Goal: Task Accomplishment & Management: Manage account settings

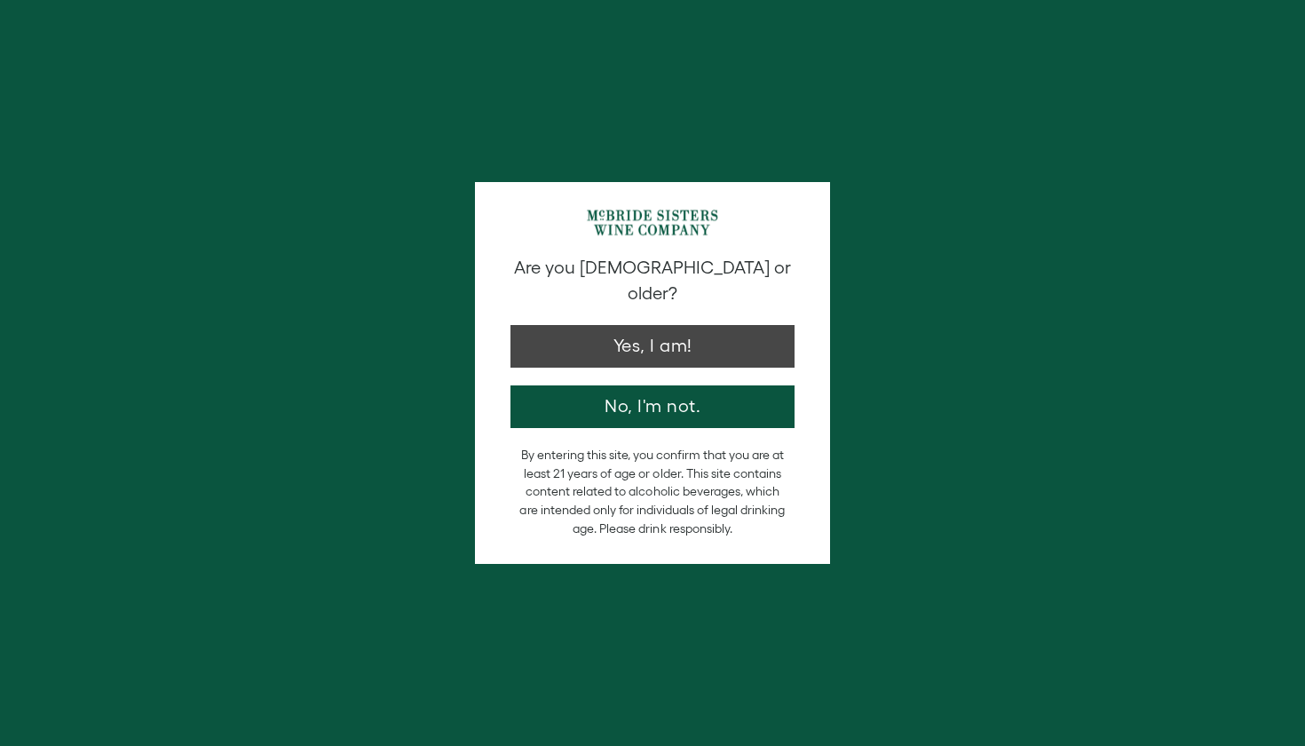
click at [671, 334] on button "Yes, I am!" at bounding box center [652, 346] width 284 height 43
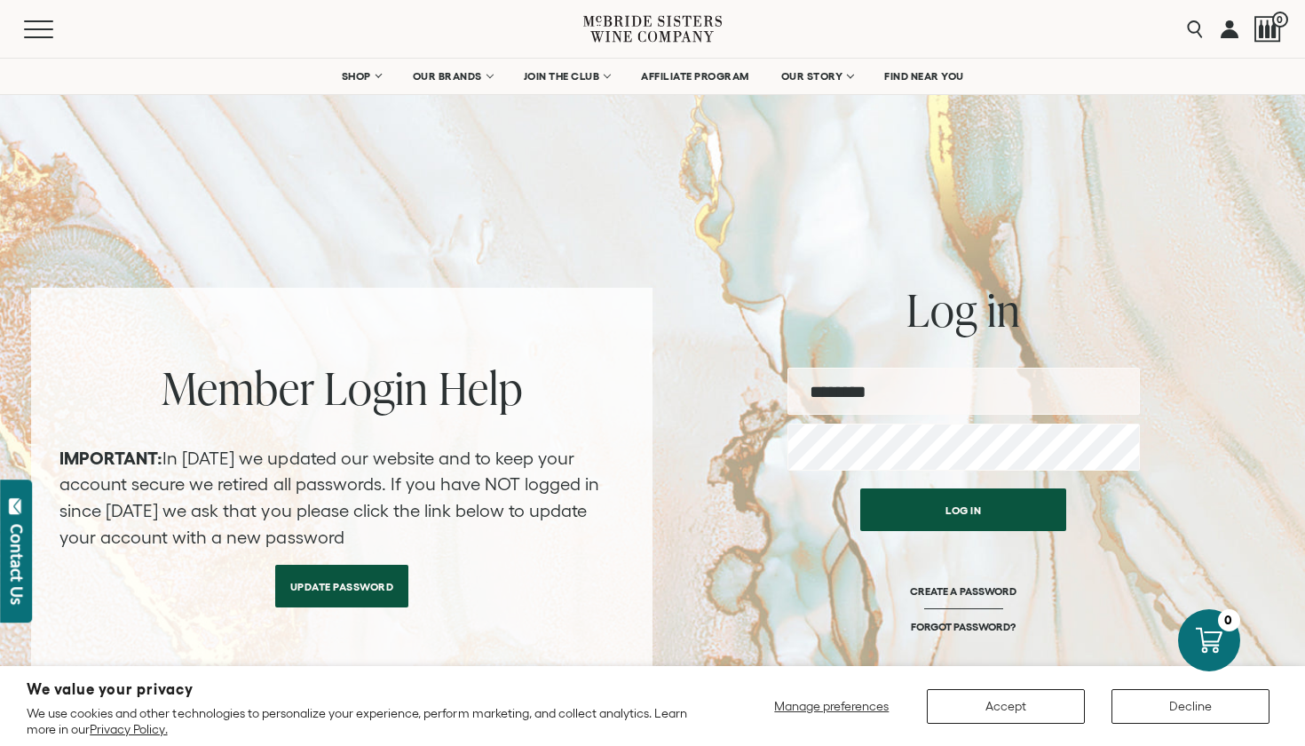
click at [900, 408] on input "email" at bounding box center [963, 390] width 352 height 47
type input "**********"
click at [963, 509] on button "Log in" at bounding box center [963, 509] width 206 height 43
click at [940, 509] on button "Log in" at bounding box center [963, 509] width 206 height 43
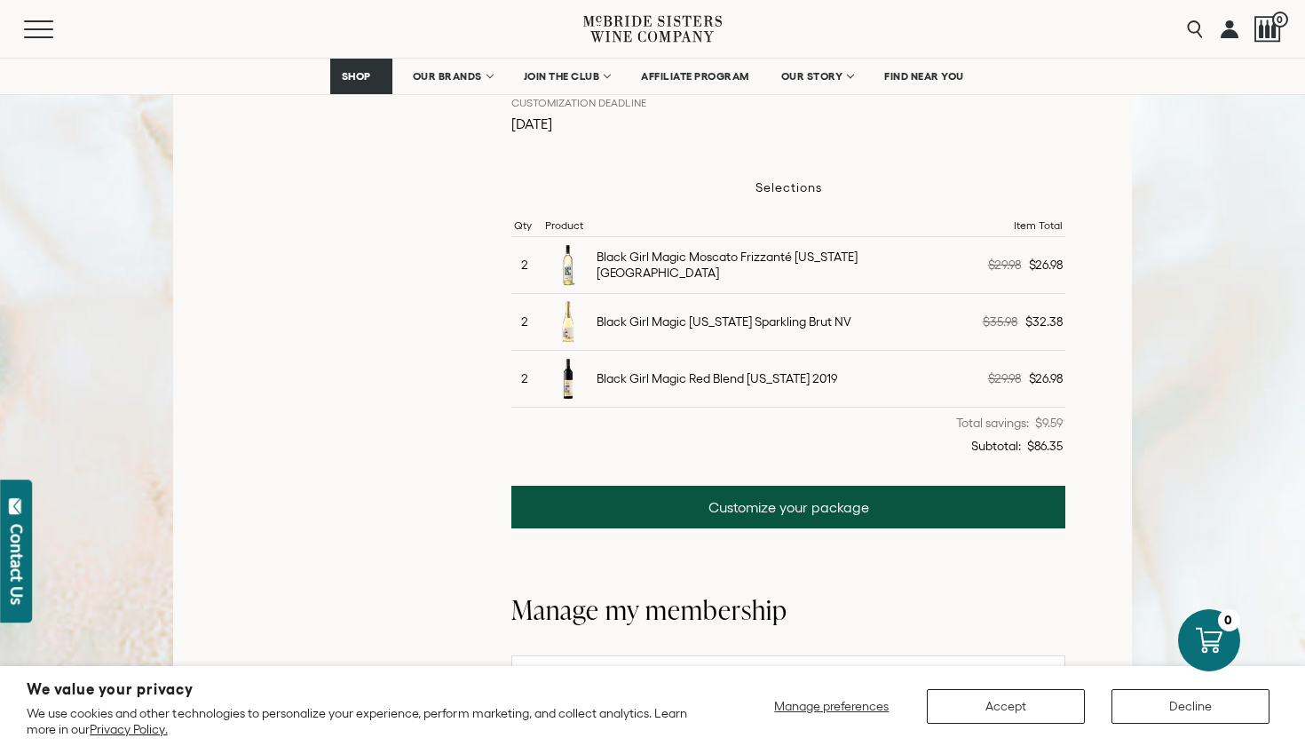
scroll to position [493, 0]
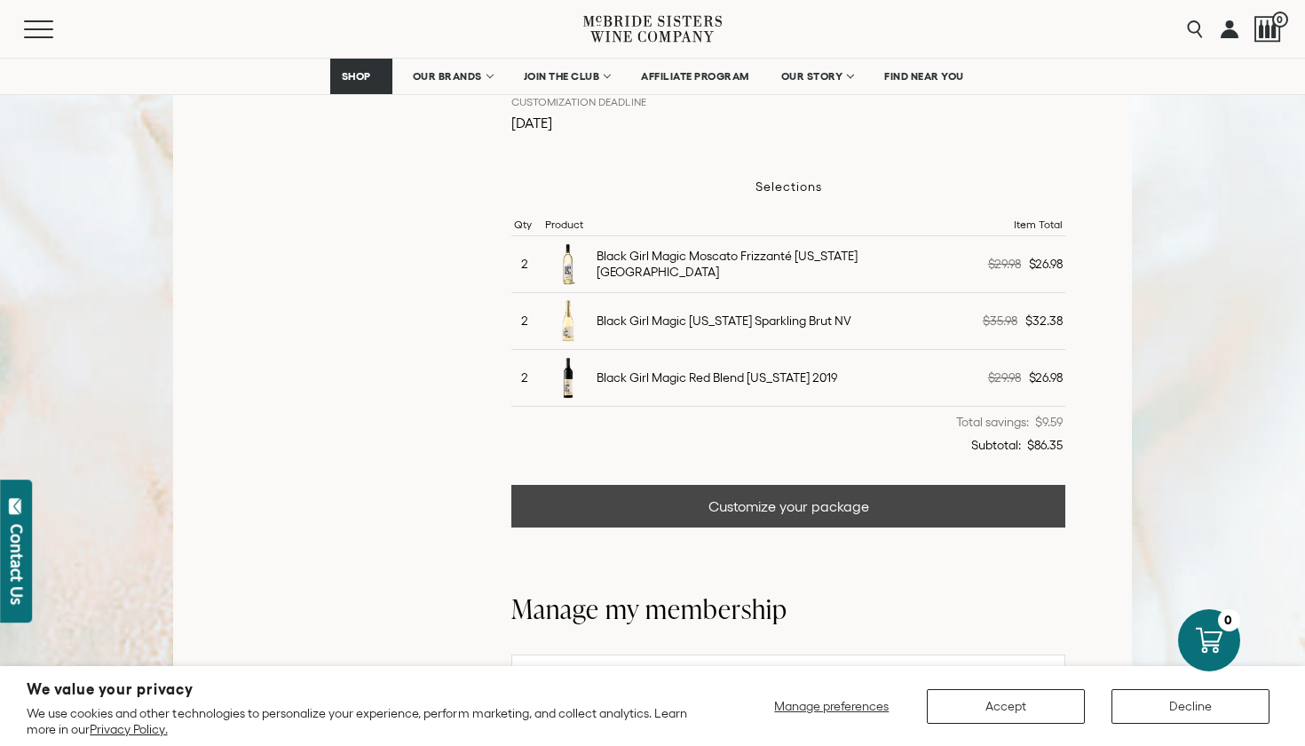
click at [766, 508] on link "Customize your package" at bounding box center [788, 506] width 554 height 43
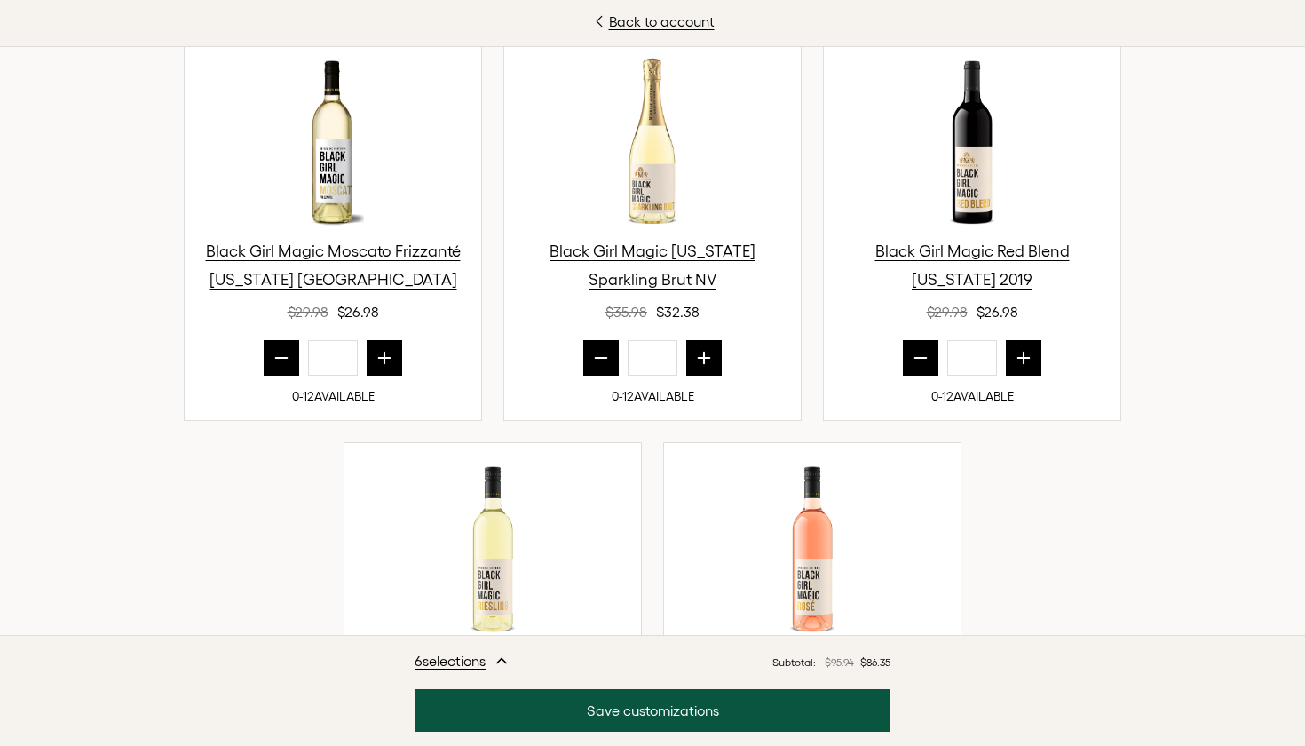
scroll to position [668, 0]
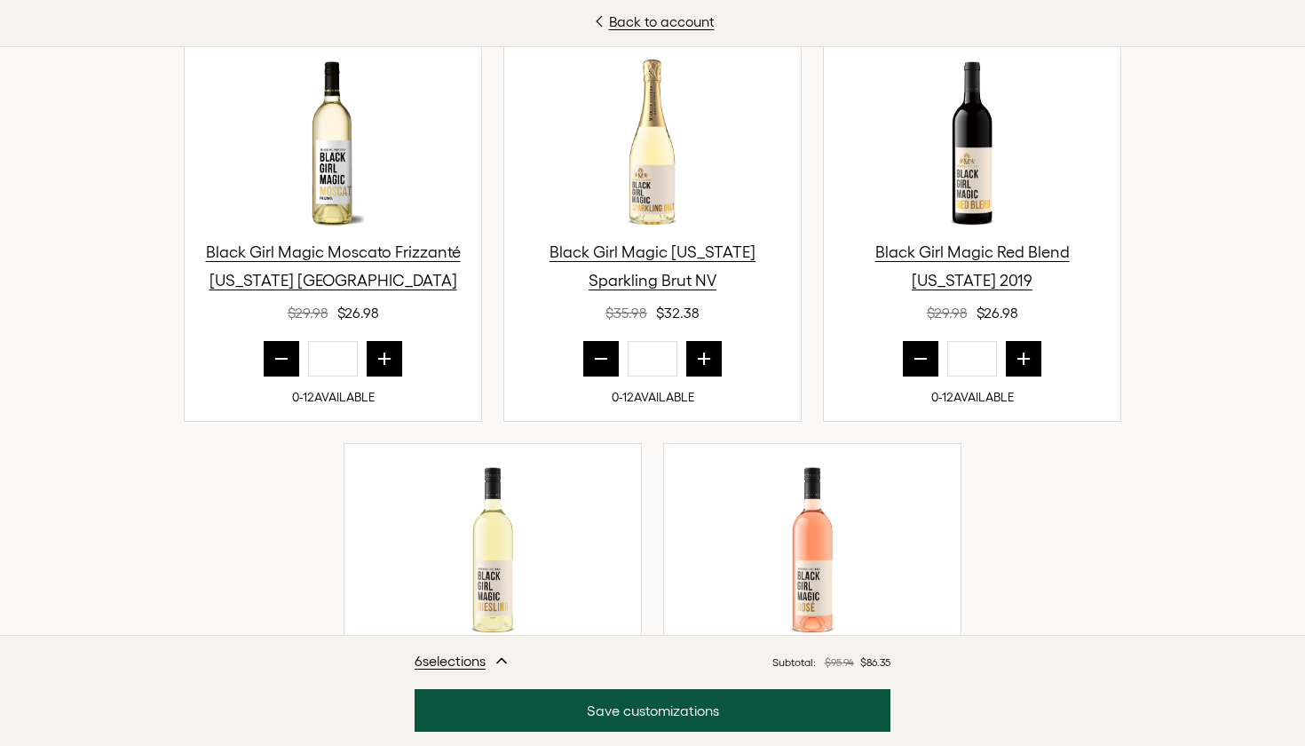
click at [596, 351] on icon "prior quantity" at bounding box center [601, 359] width 18 height 18
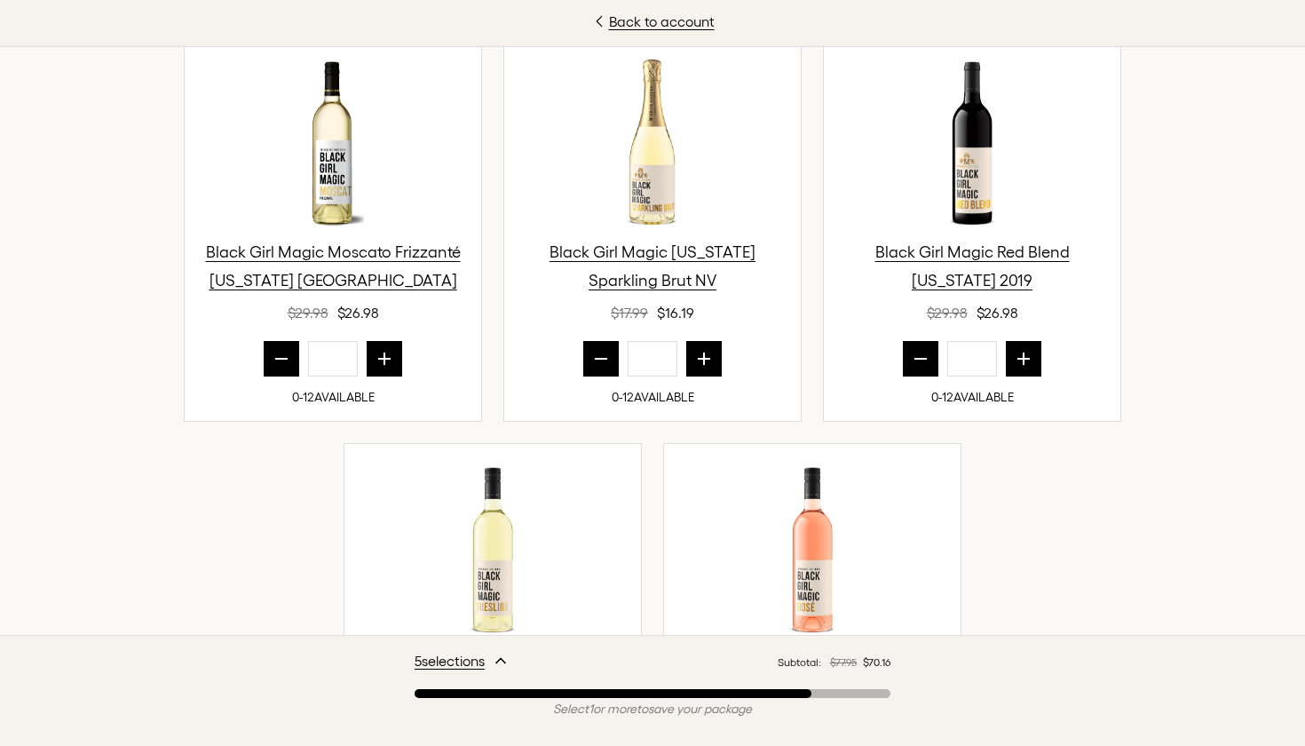
click at [596, 351] on icon "prior quantity" at bounding box center [601, 359] width 18 height 18
type input "*"
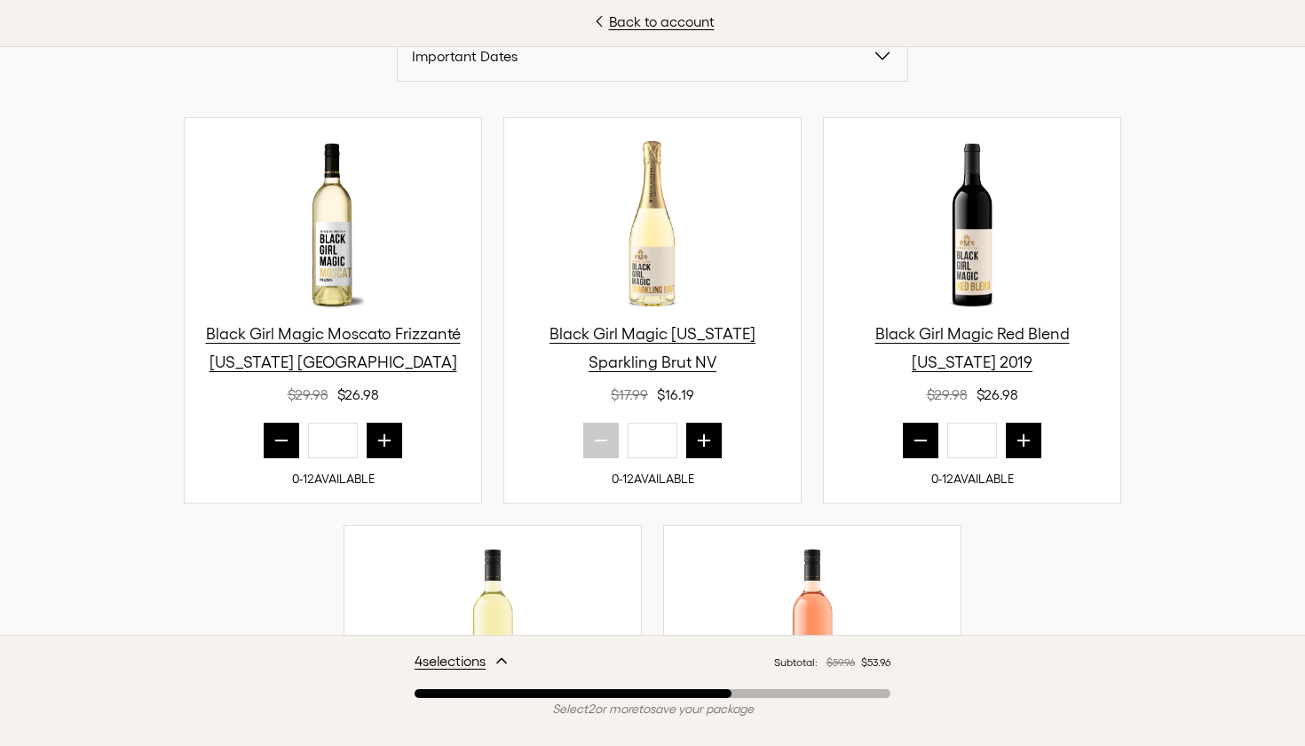
scroll to position [586, 0]
click at [294, 439] on button "prior quantity" at bounding box center [282, 441] width 36 height 36
type input "*"
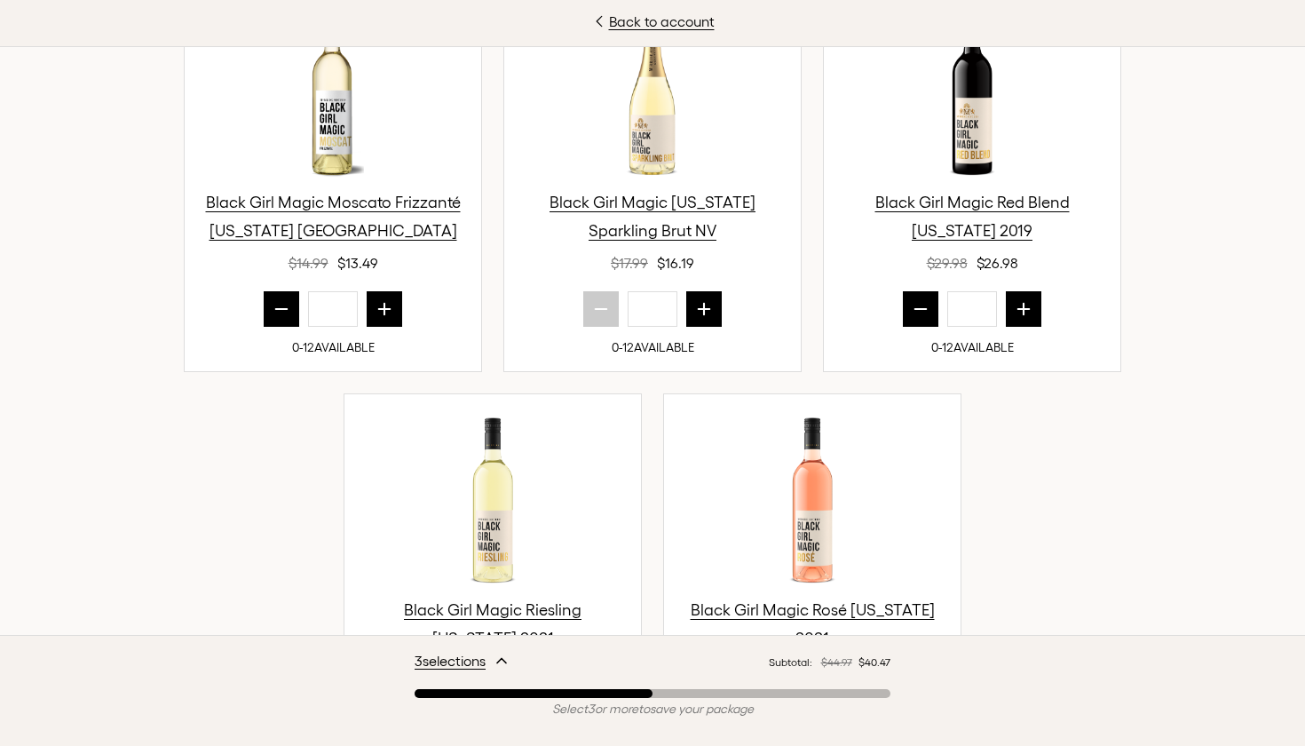
scroll to position [732, 0]
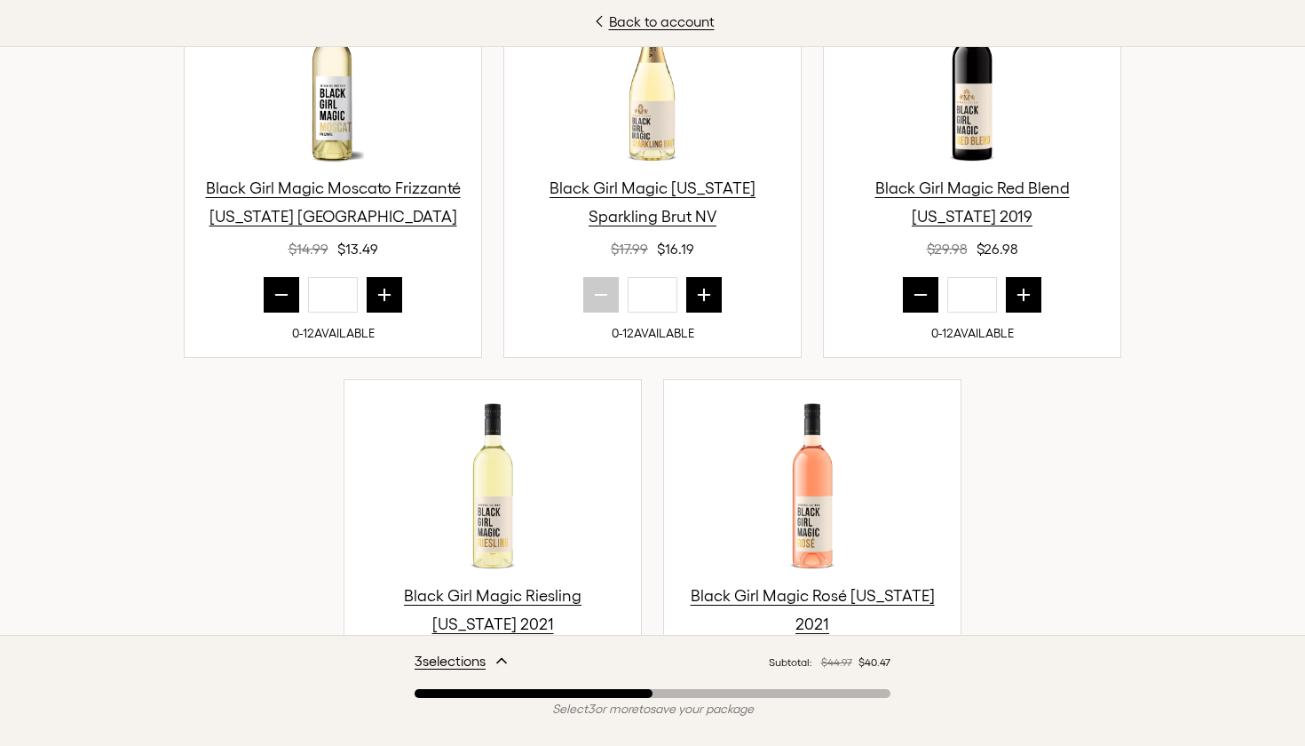
click at [922, 303] on button "prior quantity" at bounding box center [921, 295] width 36 height 36
type input "*"
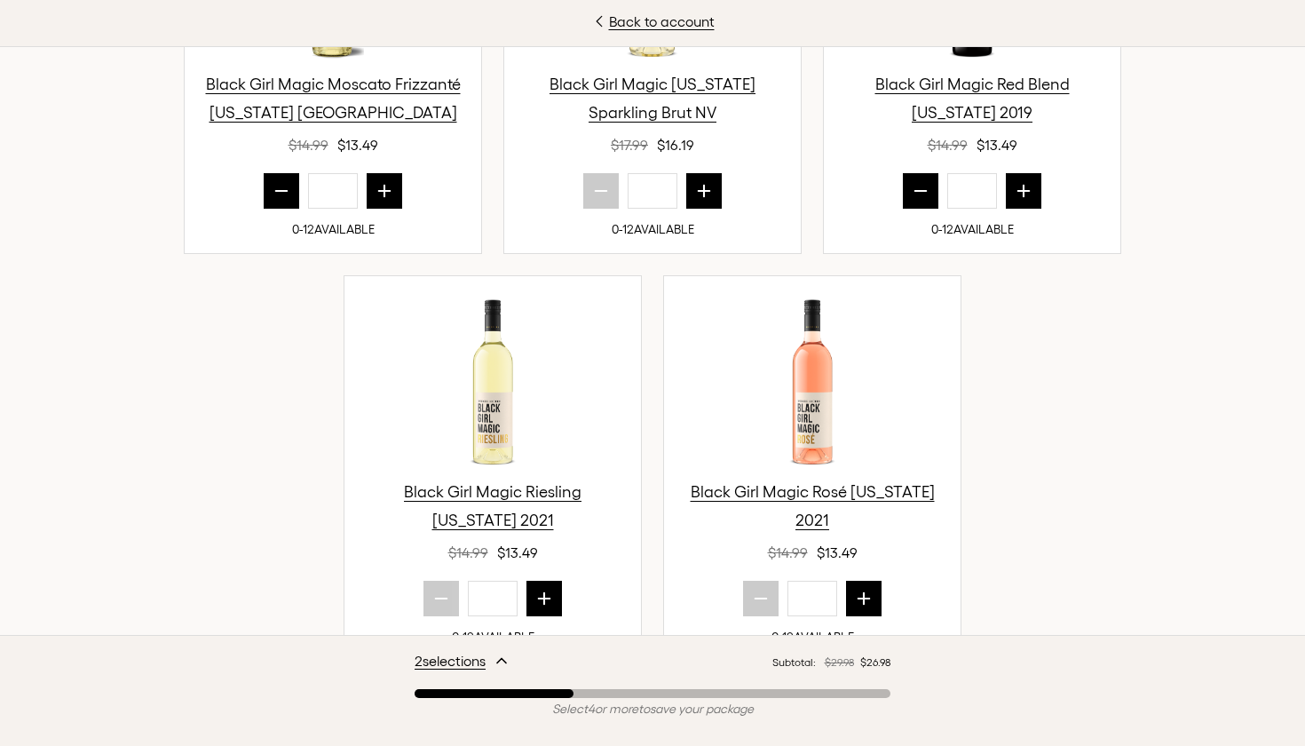
scroll to position [852, 0]
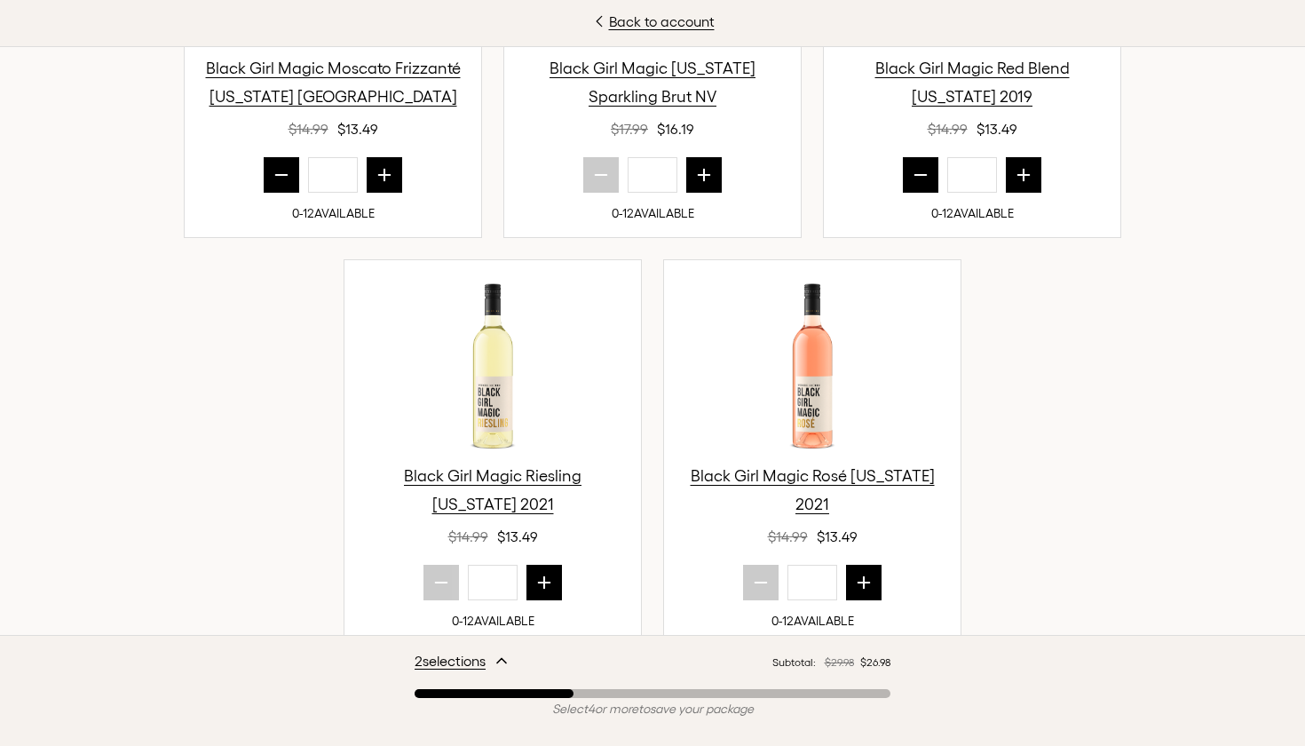
click at [549, 581] on icon "next quantity" at bounding box center [545, 583] width 12 height 12
type input "*"
click at [869, 588] on icon "next quantity" at bounding box center [864, 582] width 18 height 18
type input "*"
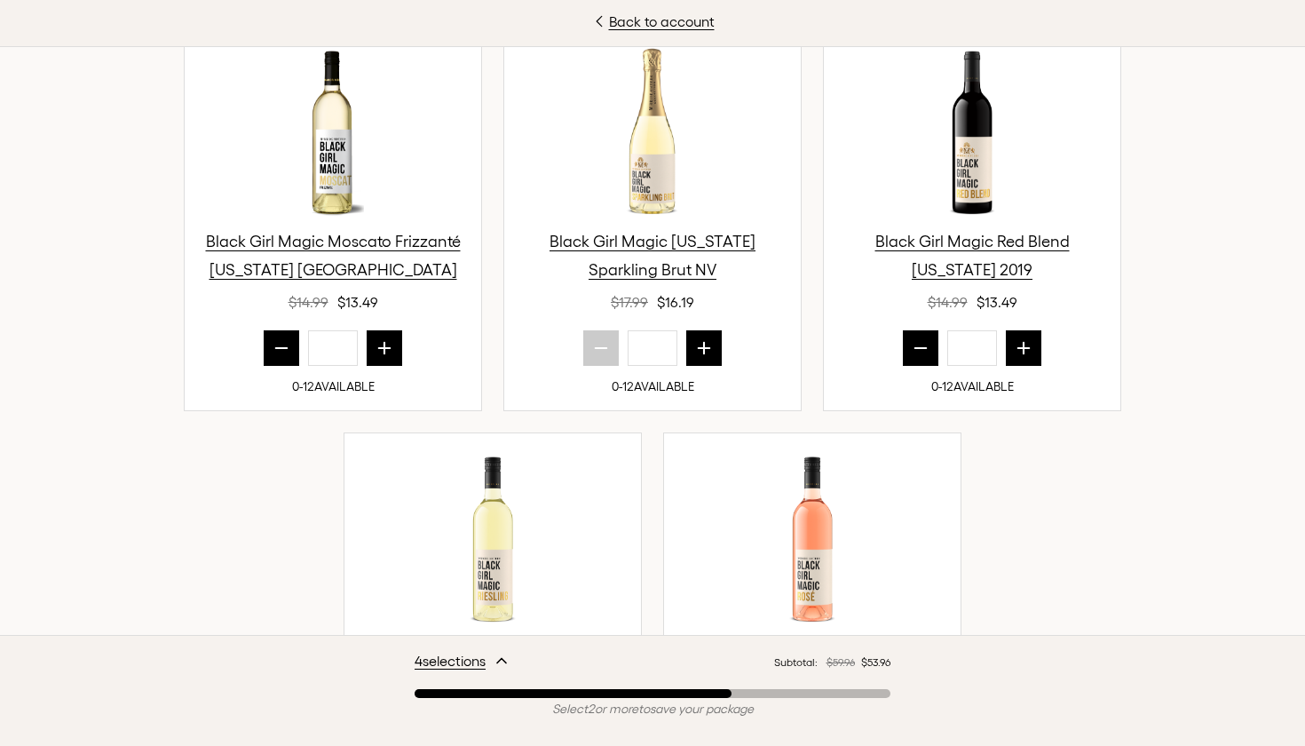
scroll to position [681, 0]
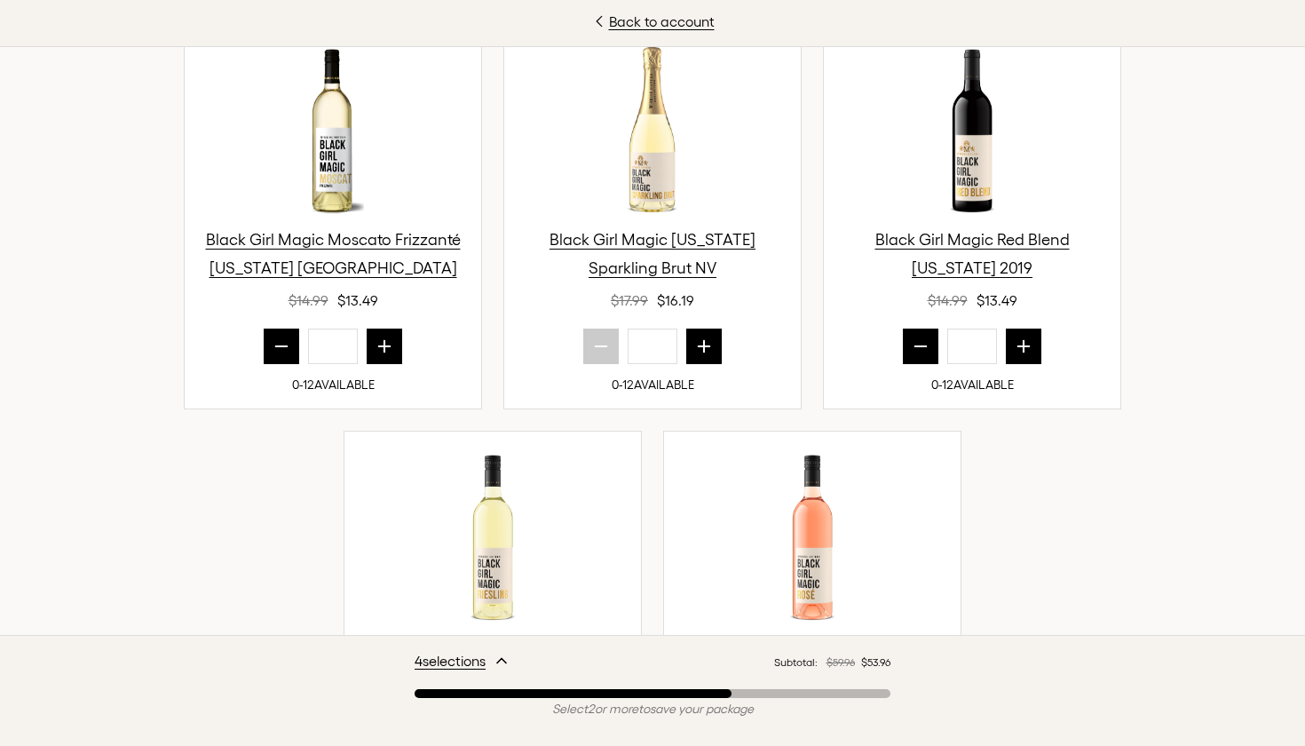
click at [1014, 354] on button "next quantity" at bounding box center [1024, 346] width 36 height 36
type input "*"
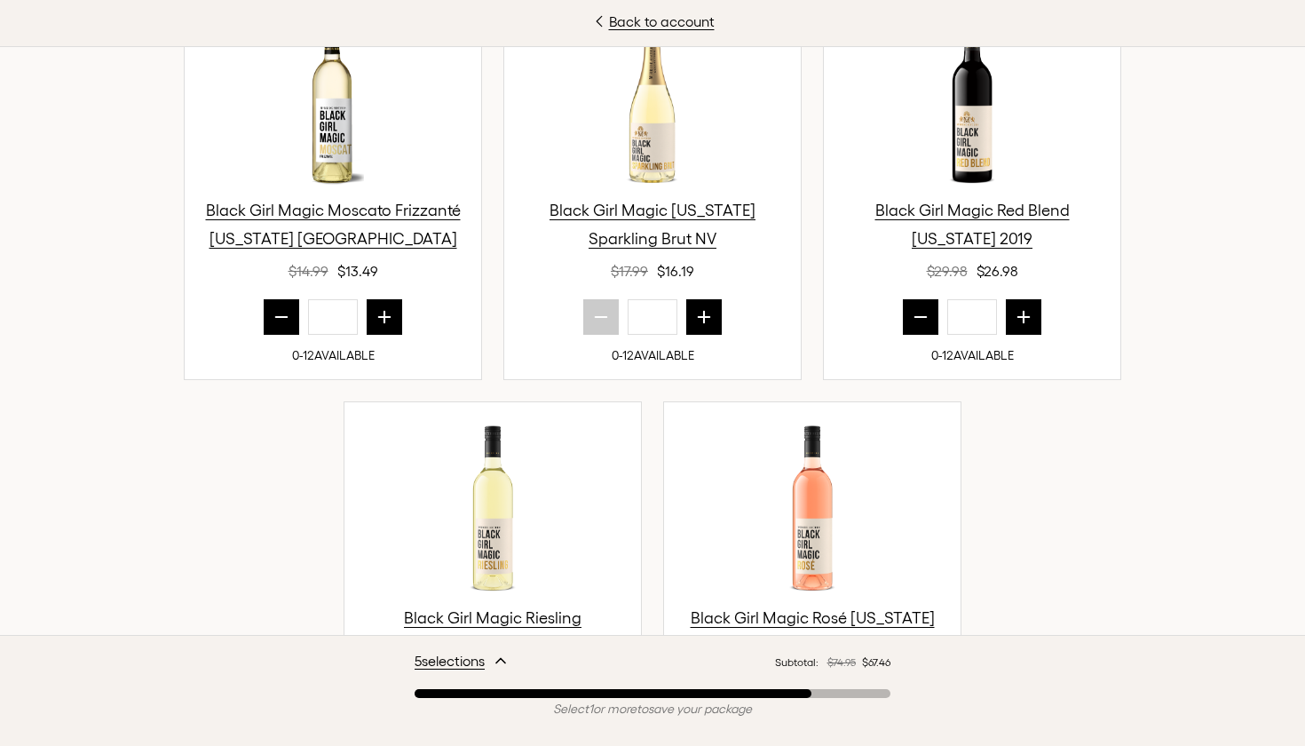
scroll to position [695, 0]
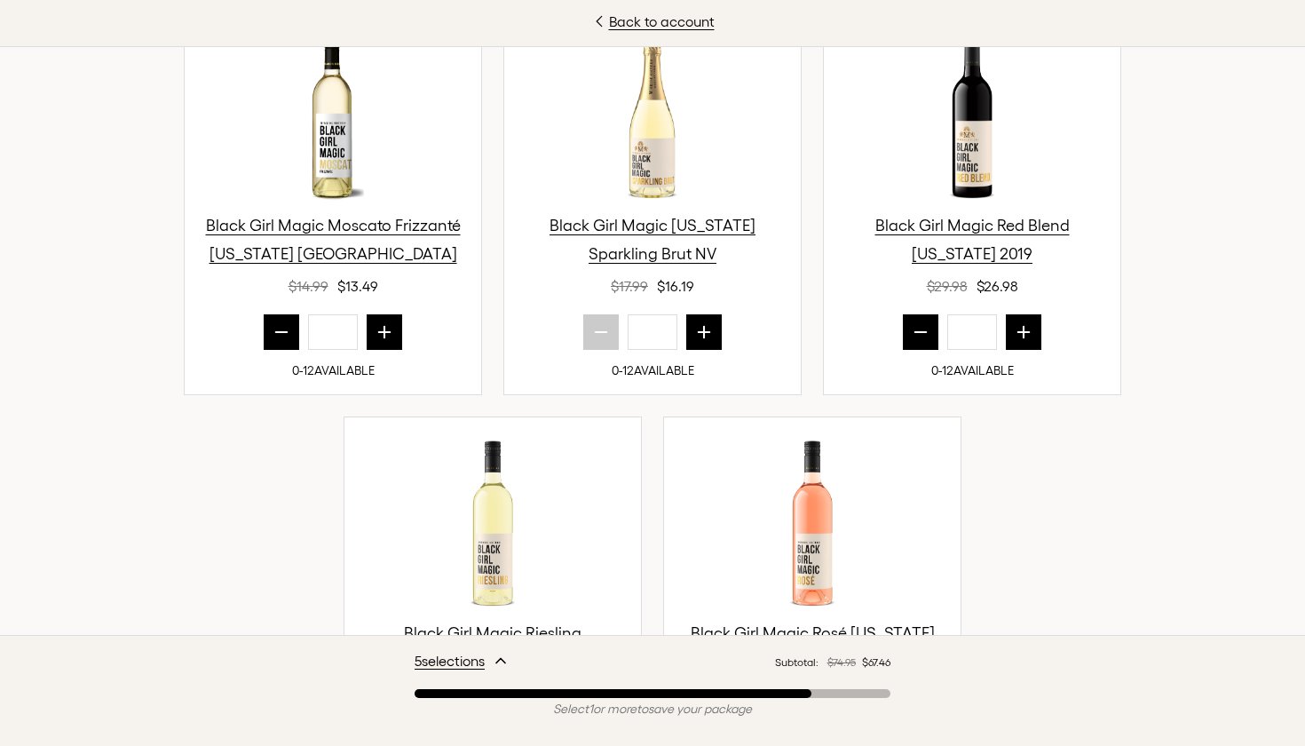
click at [711, 338] on icon "next quantity" at bounding box center [704, 332] width 18 height 18
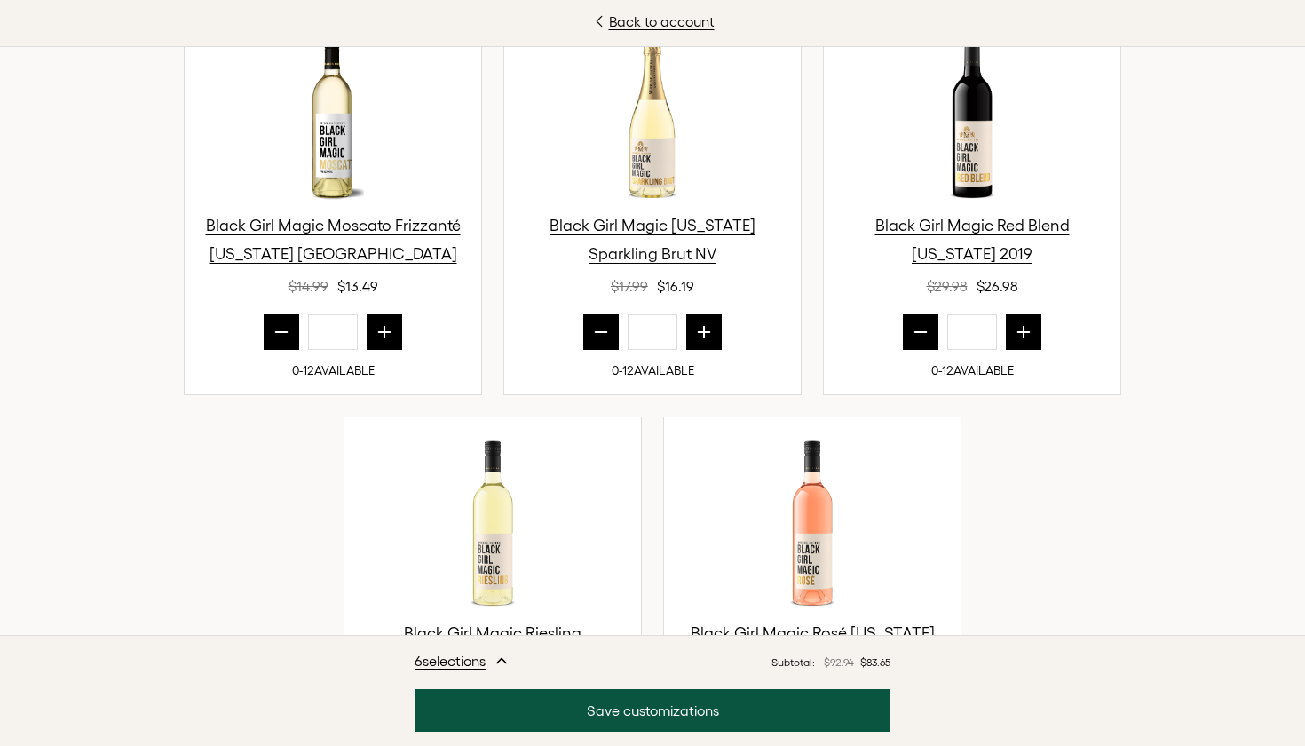
type input "*"
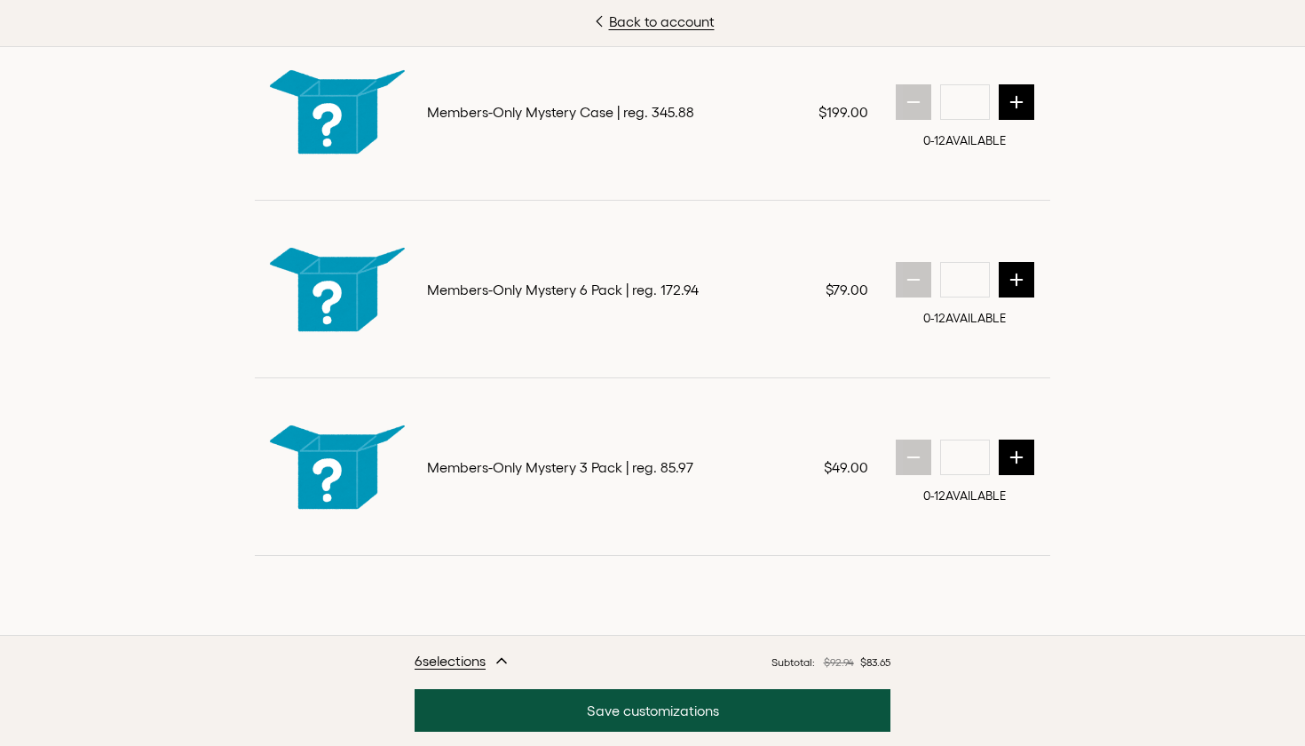
scroll to position [671, 0]
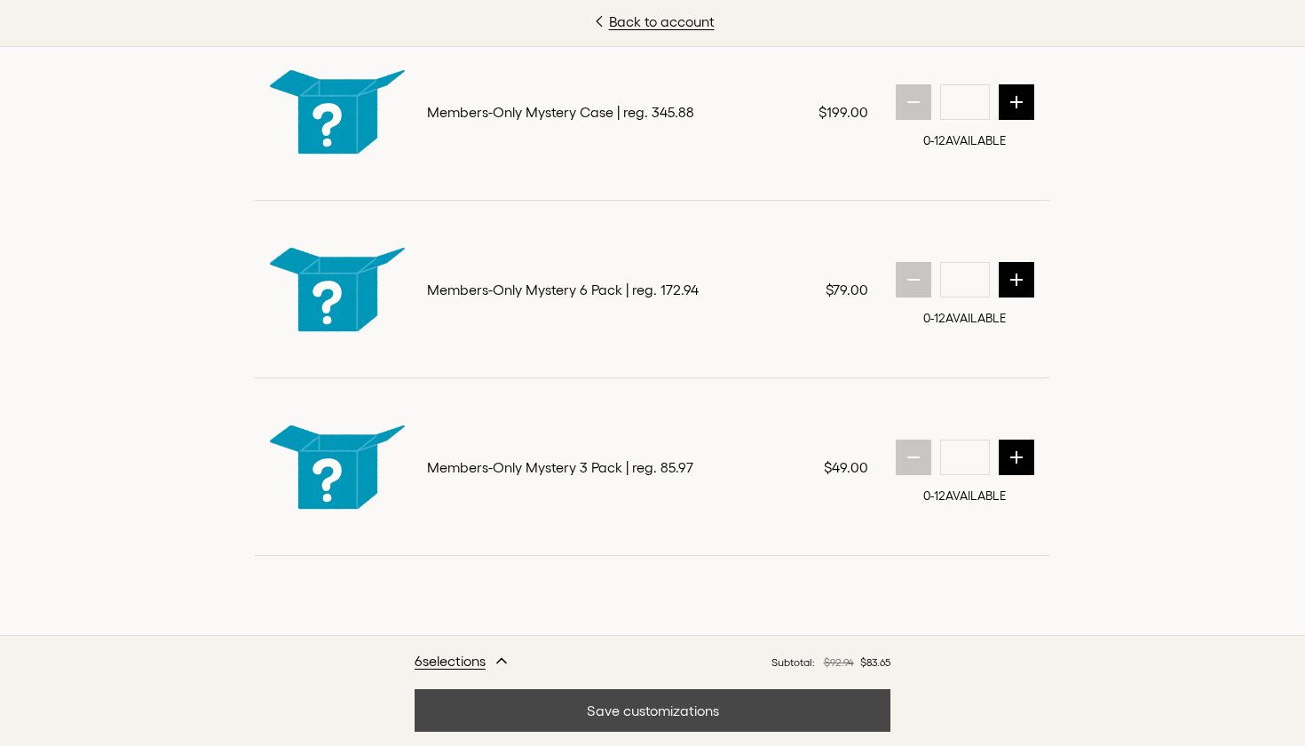
click at [642, 714] on button "Save customizations" at bounding box center [652, 710] width 476 height 43
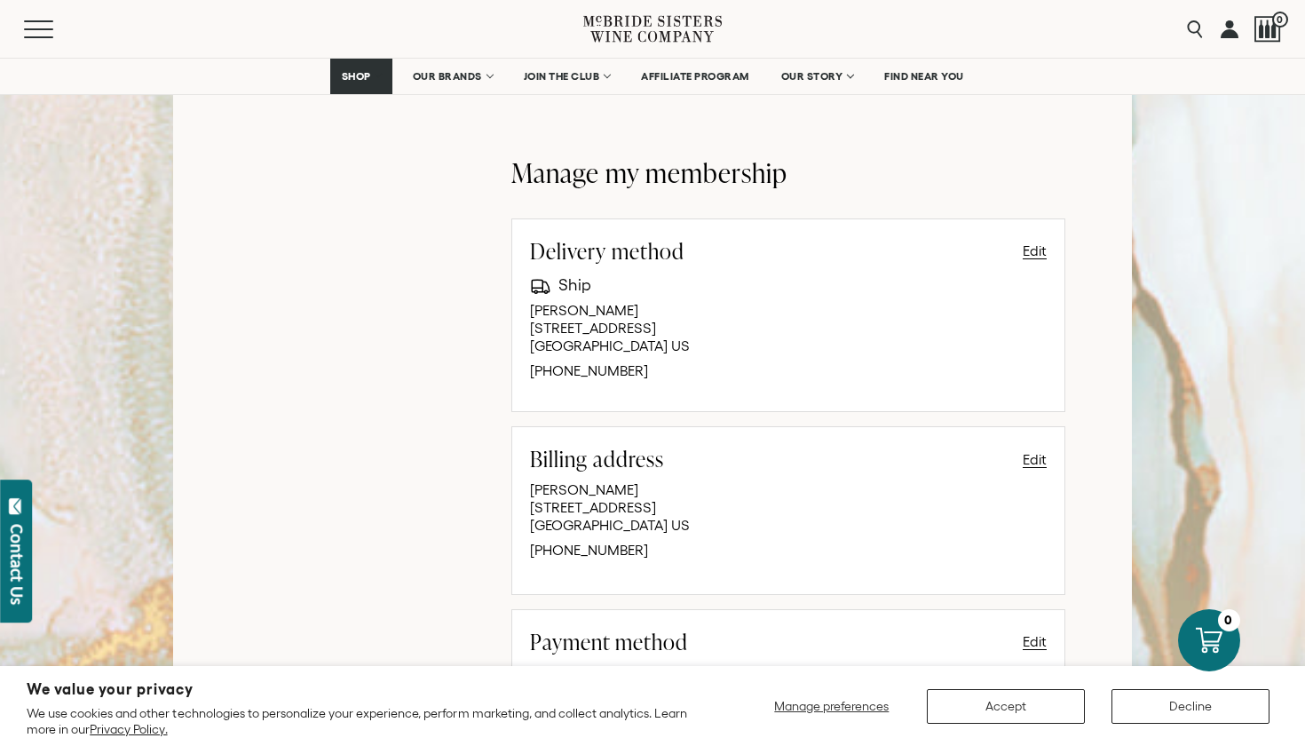
scroll to position [1073, 0]
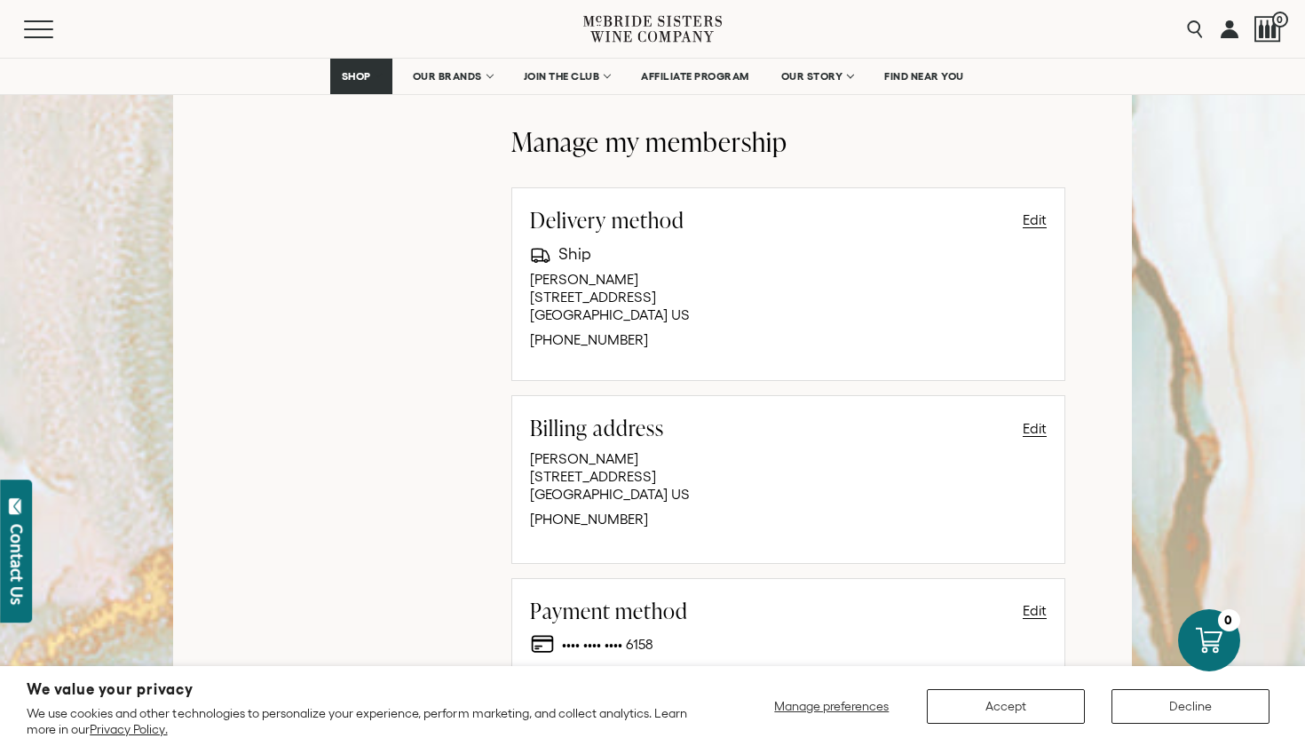
click at [1227, 31] on link at bounding box center [1229, 29] width 18 height 58
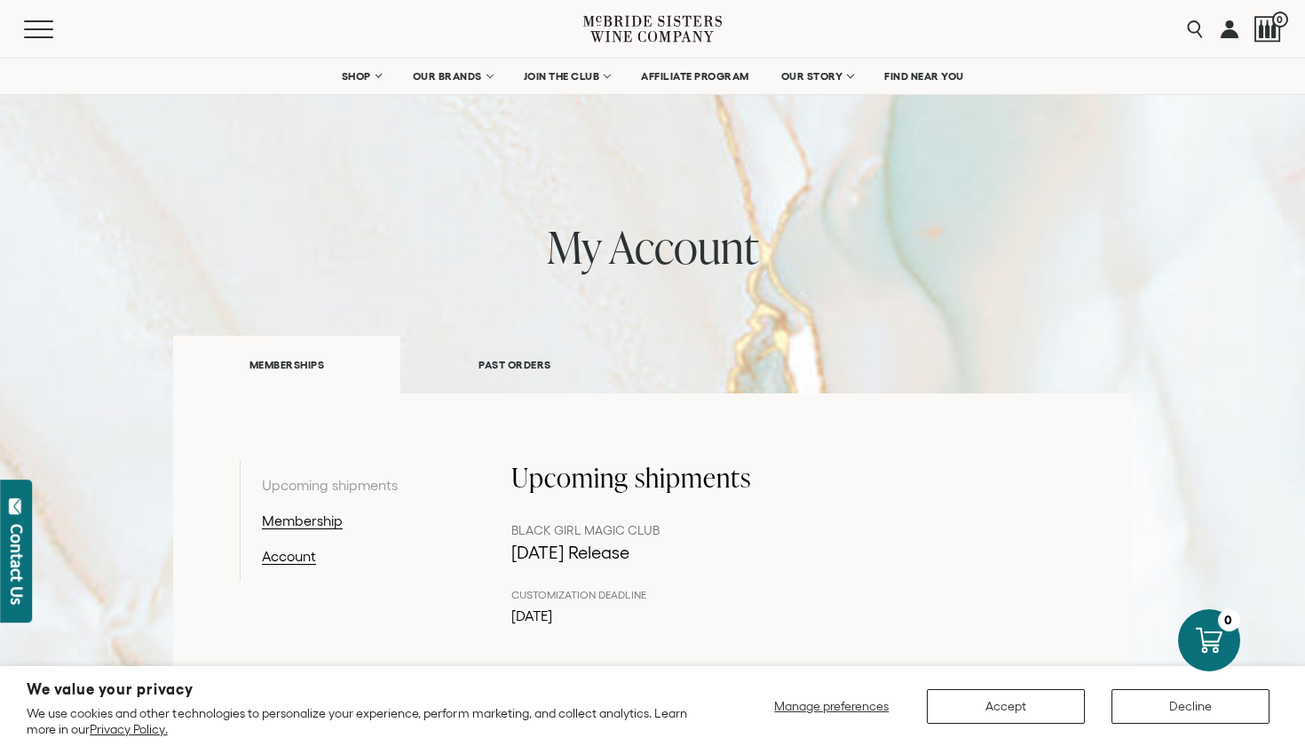
click at [515, 371] on link "PAST ORDERS" at bounding box center [514, 364] width 228 height 61
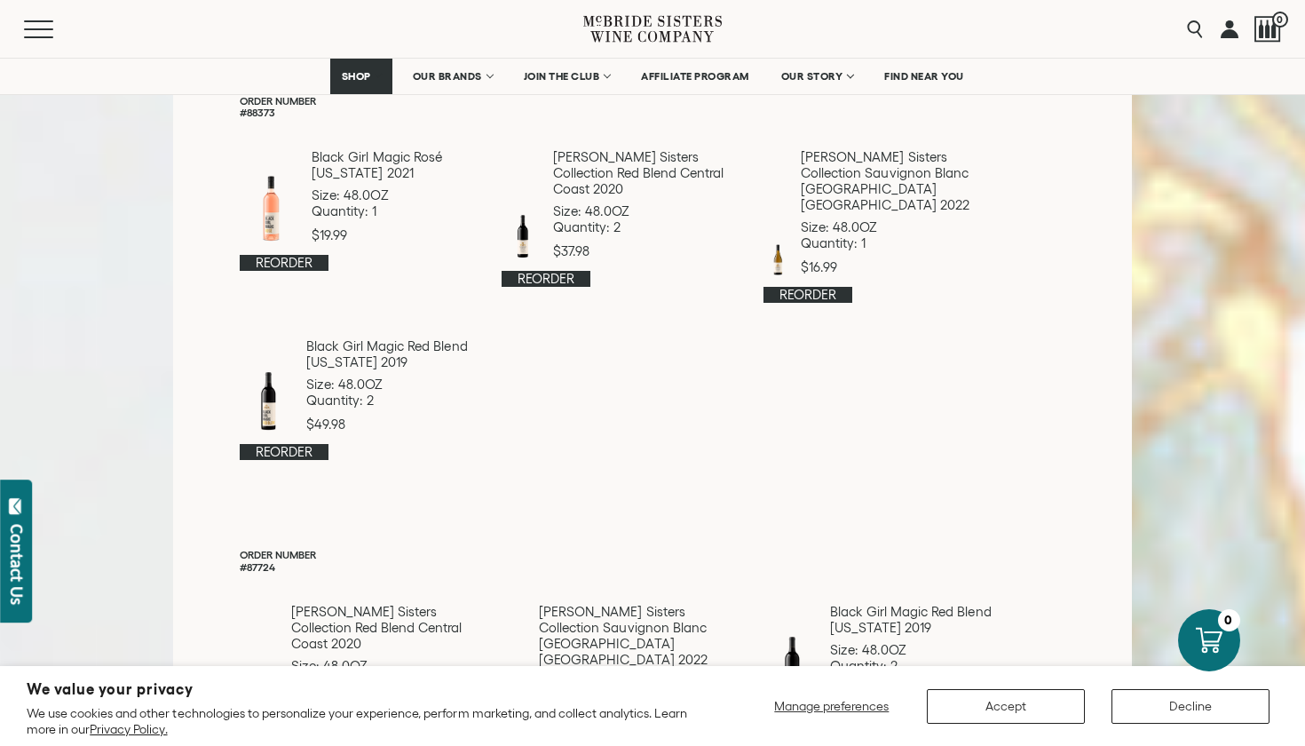
scroll to position [1242, 0]
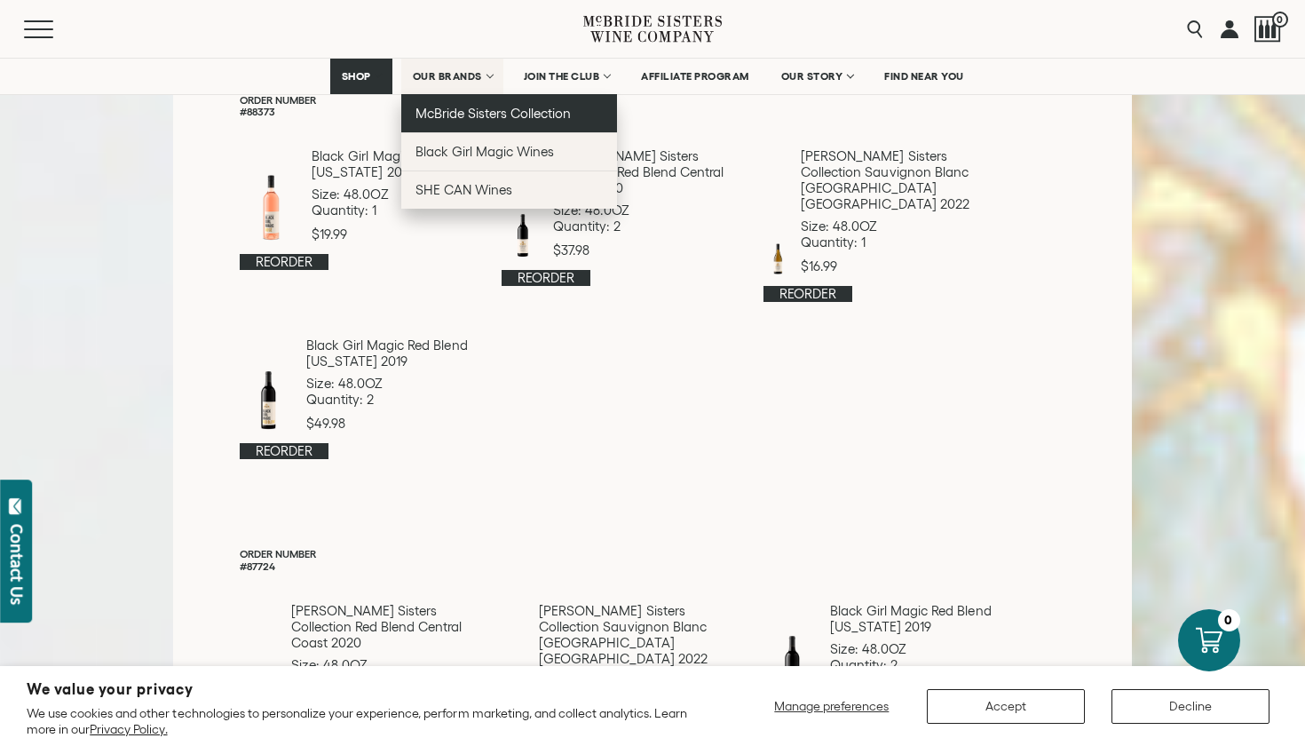
click at [467, 106] on span "McBride Sisters Collection" at bounding box center [493, 113] width 156 height 15
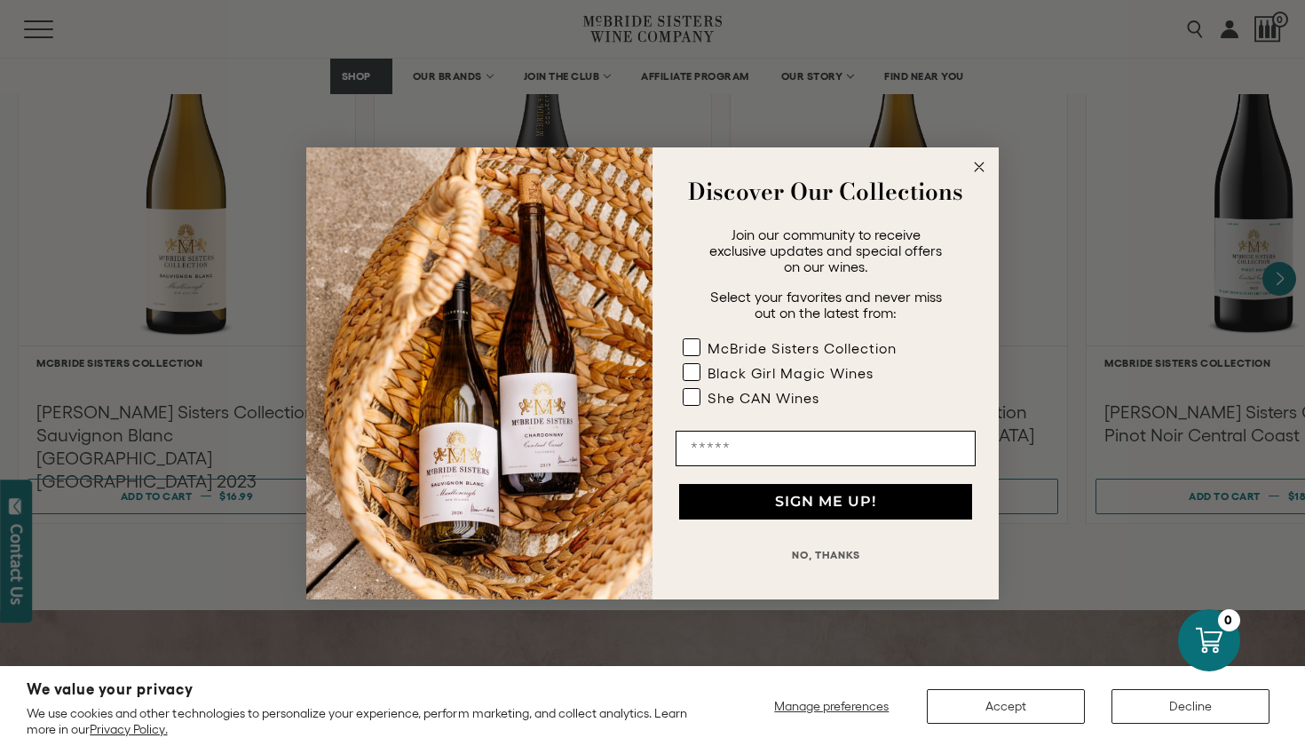
scroll to position [1607, 0]
click at [979, 174] on circle "Close dialog" at bounding box center [979, 166] width 20 height 20
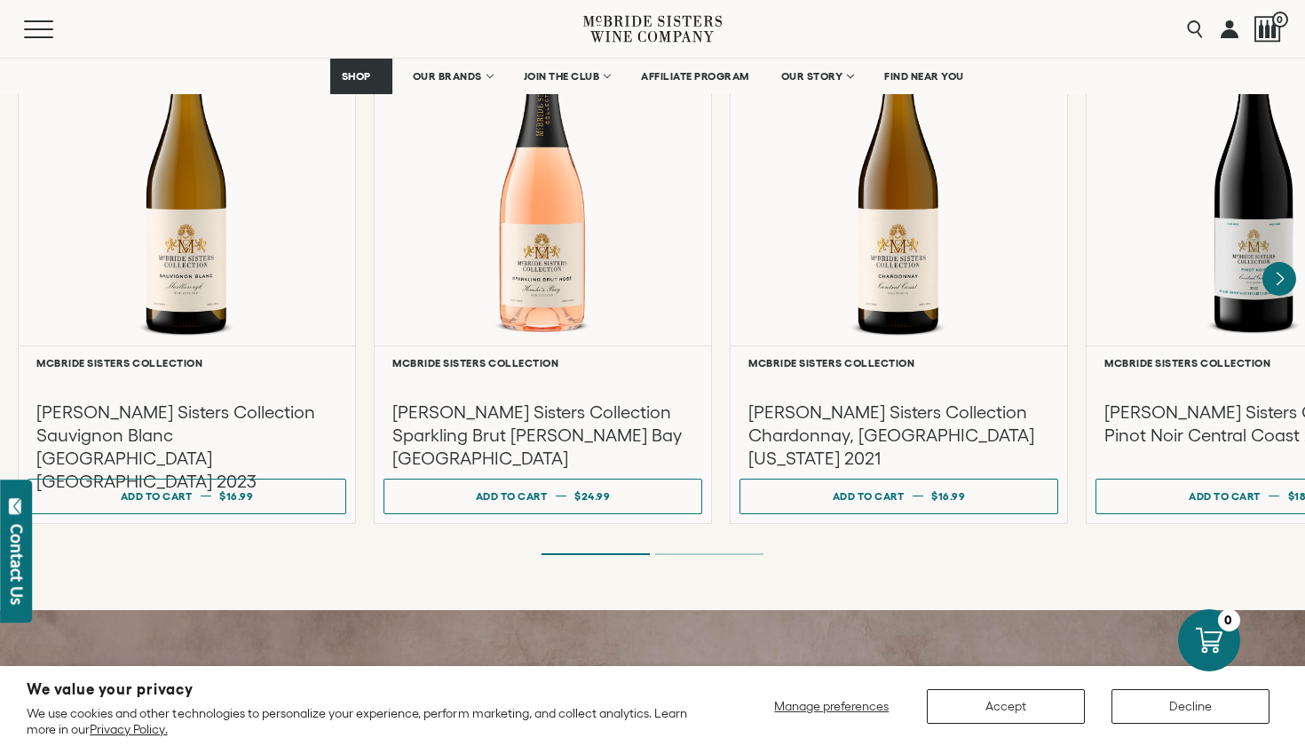
click at [751, 553] on li "Page dot 2" at bounding box center [709, 554] width 108 height 2
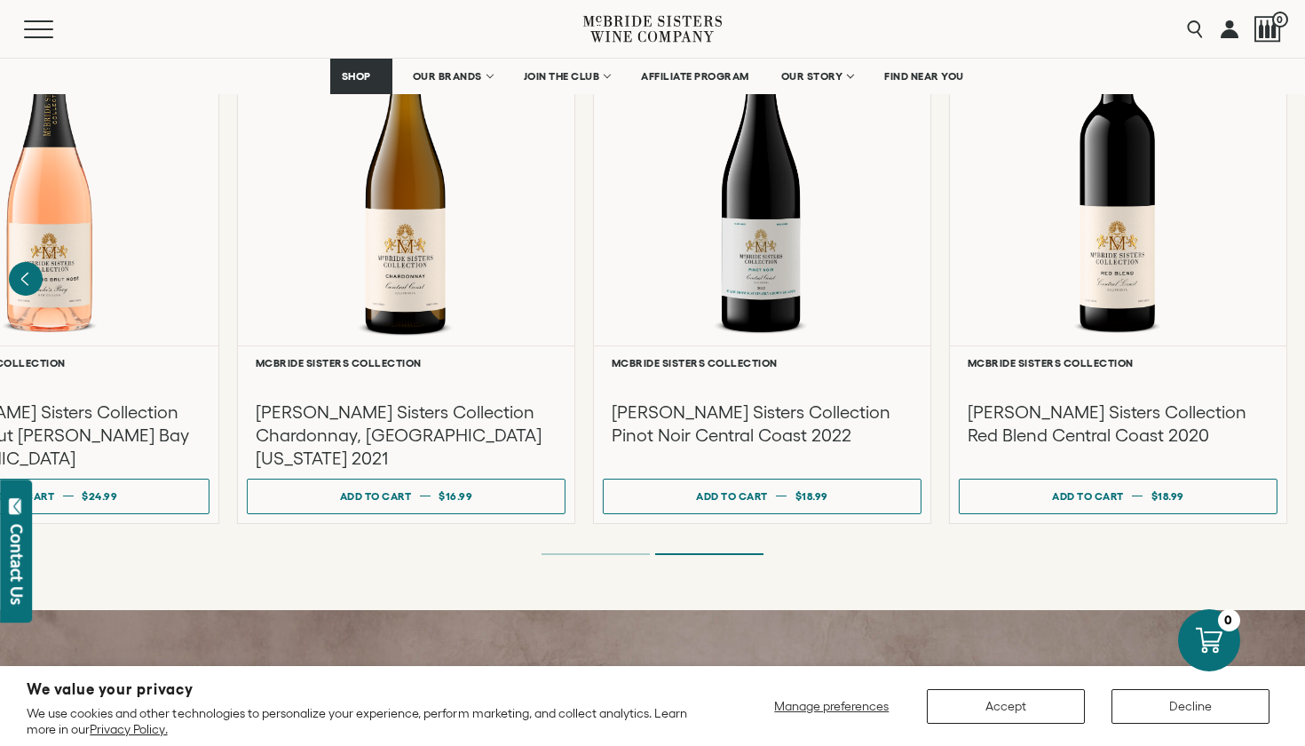
click at [555, 550] on ol at bounding box center [652, 553] width 710 height 7
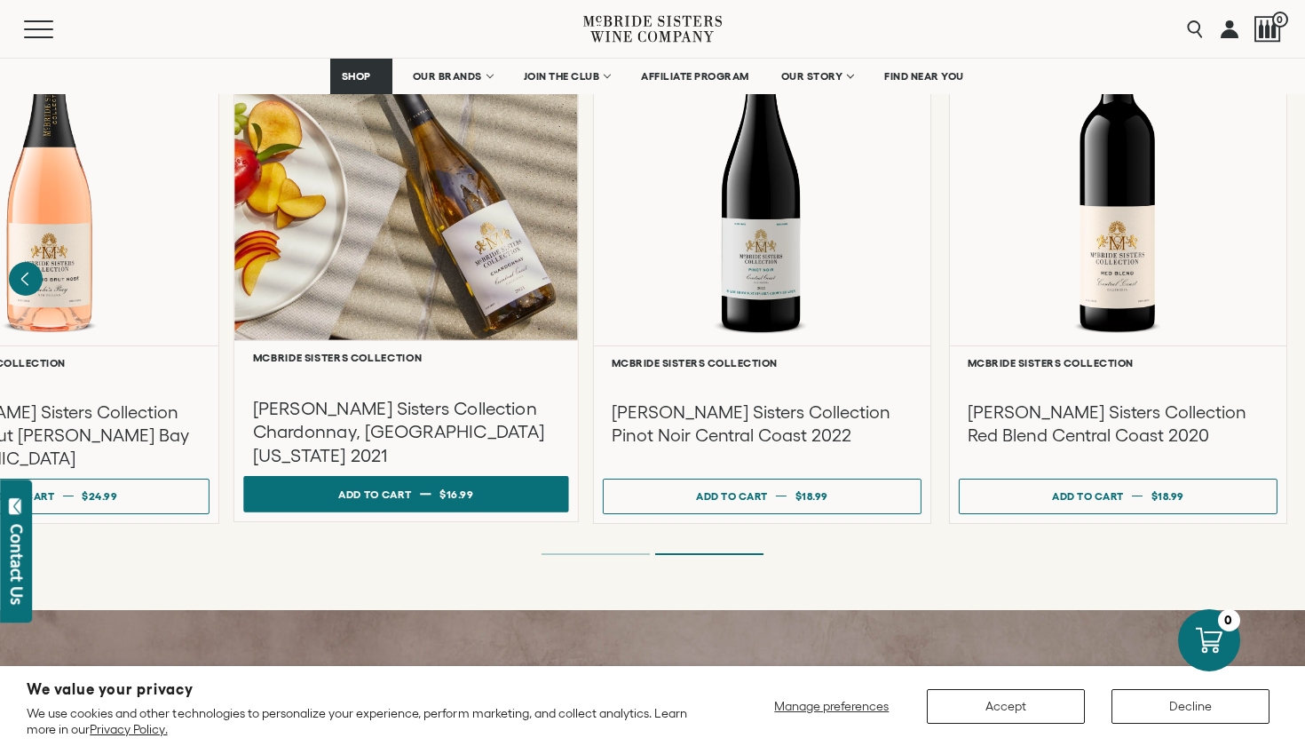
click at [446, 484] on dd "$16.99" at bounding box center [456, 493] width 35 height 27
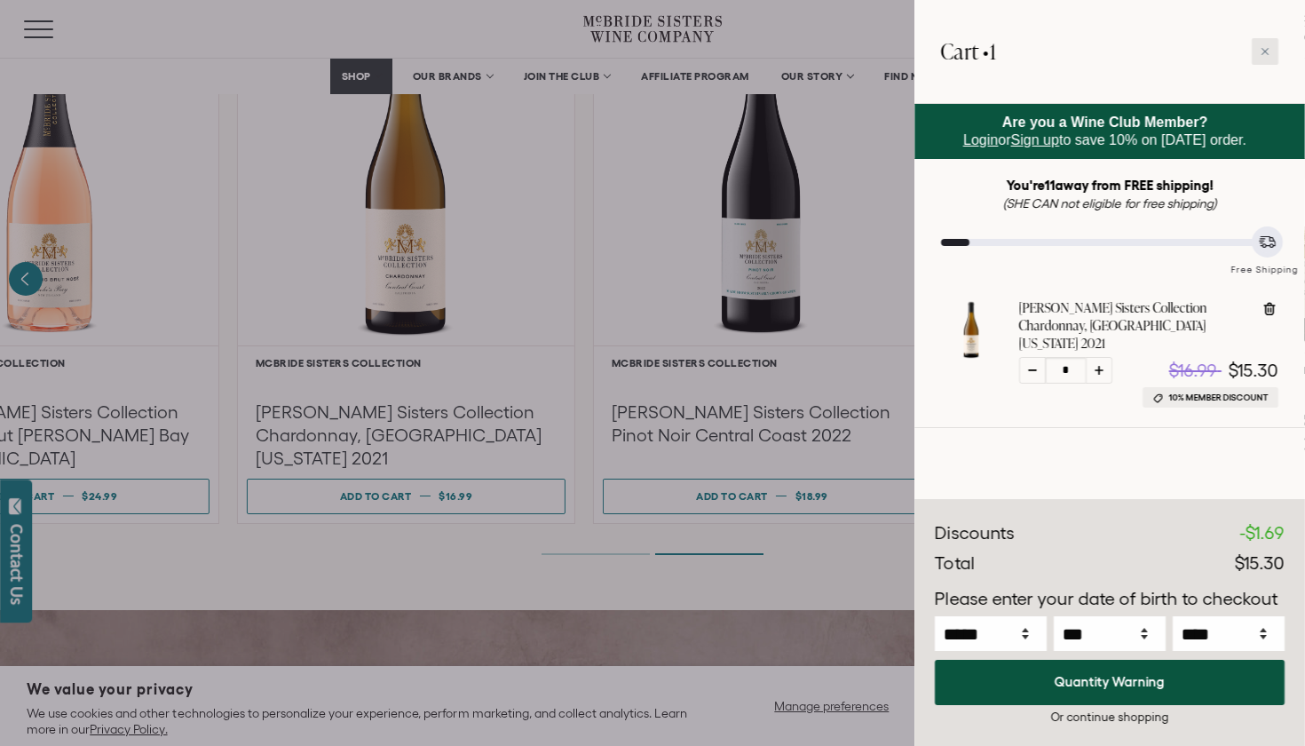
click at [1259, 57] on div at bounding box center [1264, 51] width 27 height 27
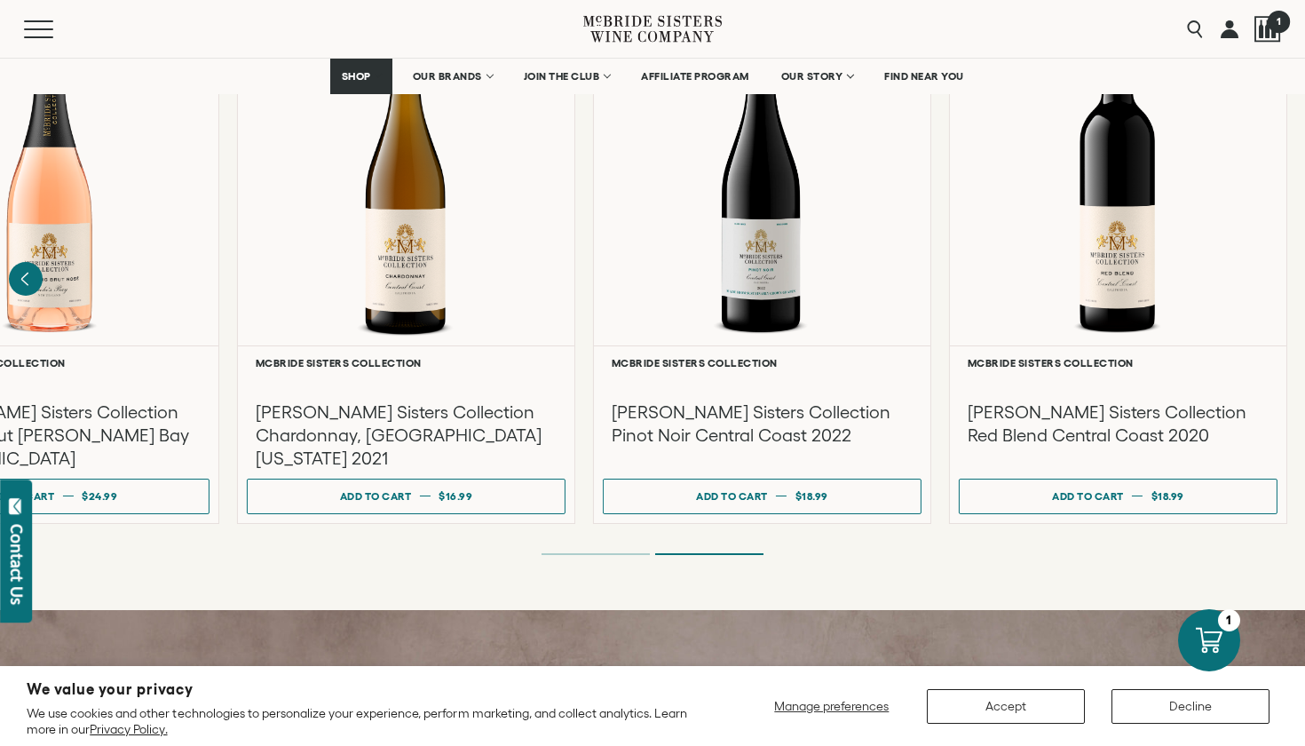
click at [1267, 37] on div at bounding box center [1267, 29] width 27 height 27
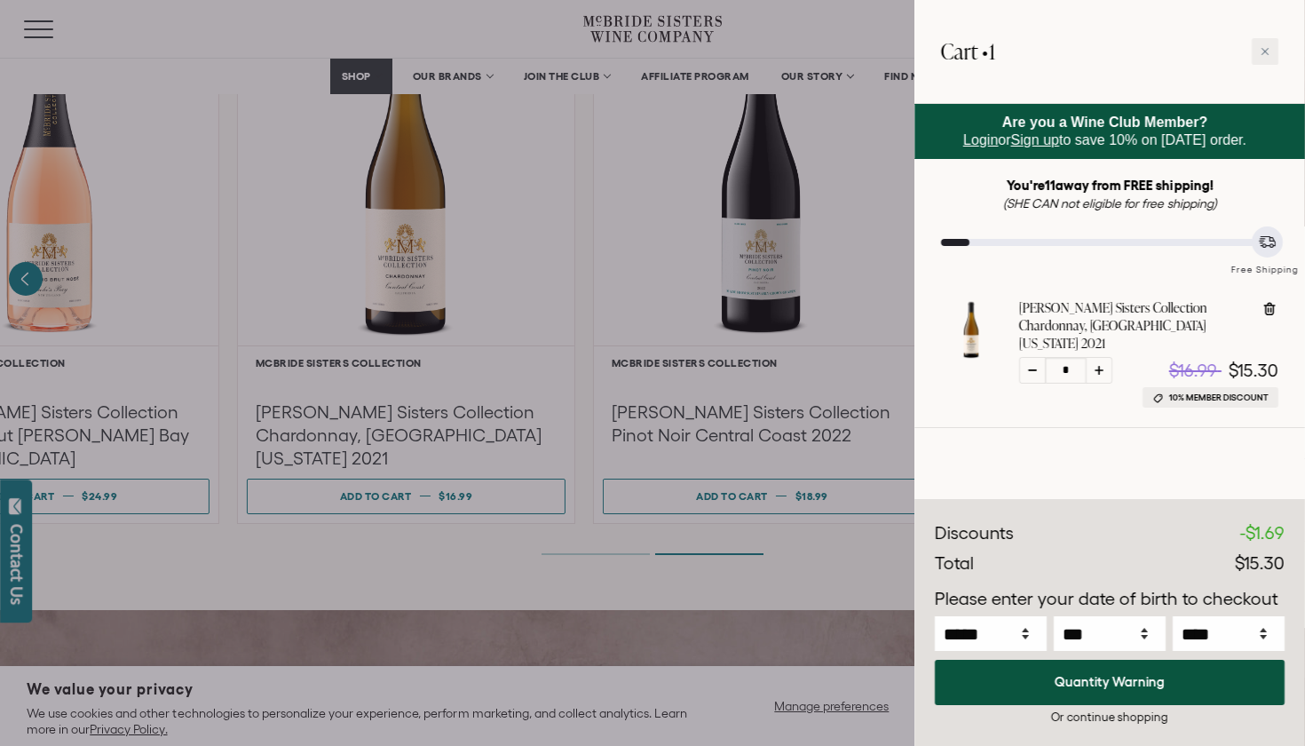
click at [1271, 306] on icon at bounding box center [1269, 309] width 18 height 18
type input "*"
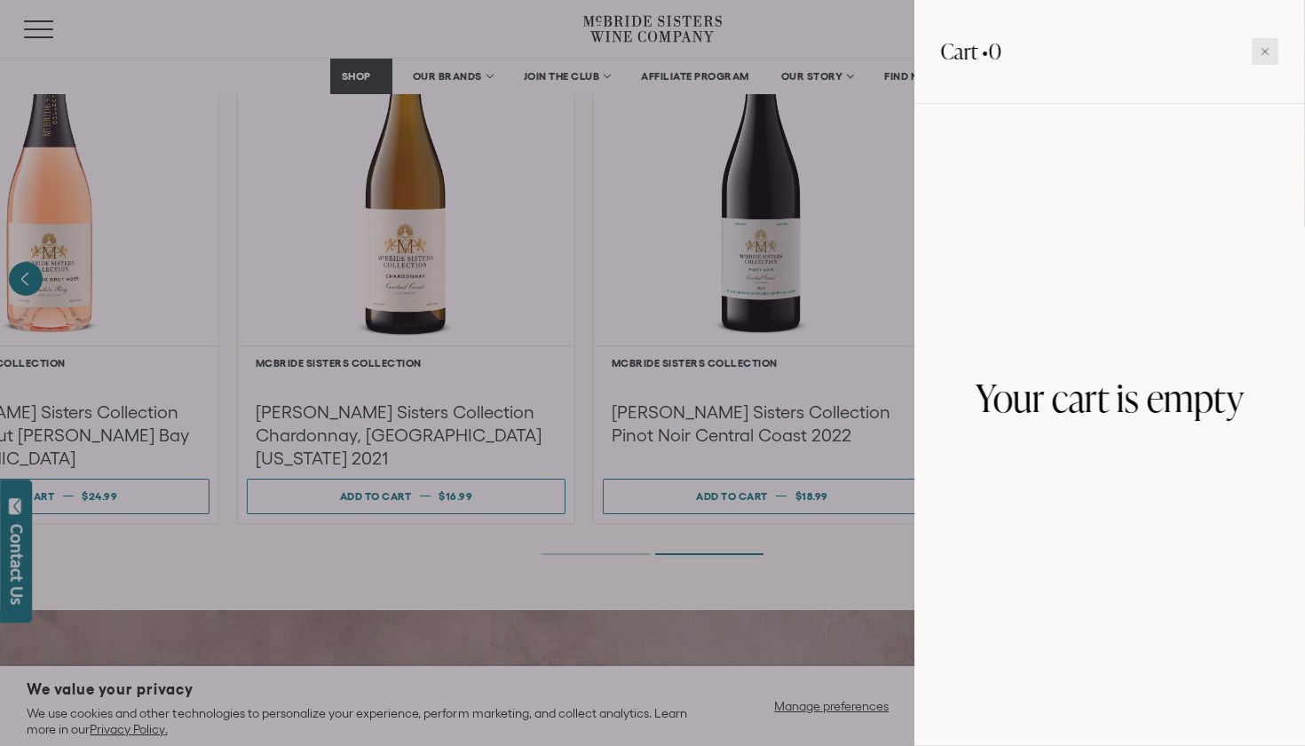
click at [1266, 47] on icon at bounding box center [1264, 51] width 9 height 9
